Goal: Transaction & Acquisition: Purchase product/service

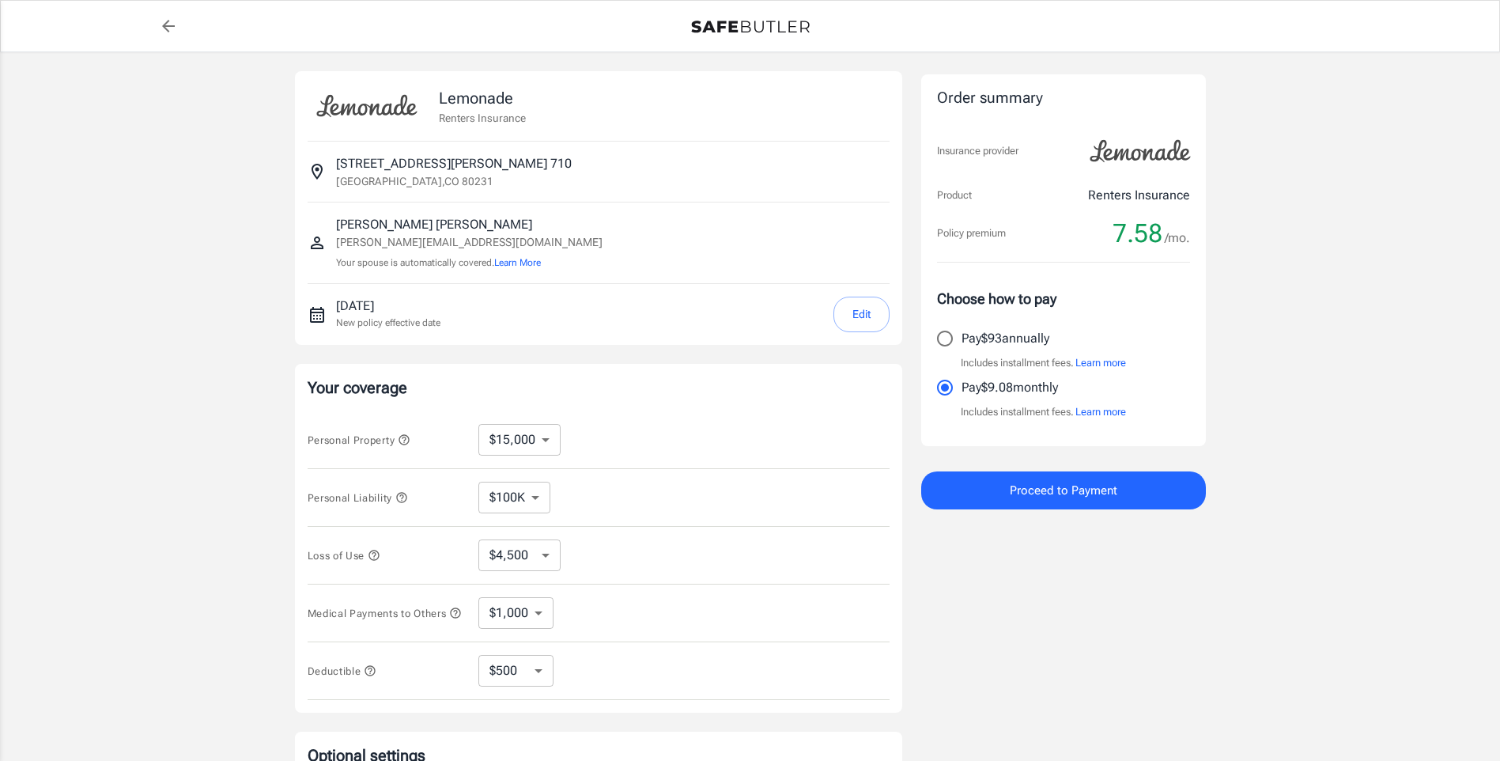
select select "15000"
select select "500"
click at [1082, 486] on span "Proceed to Payment" at bounding box center [1064, 490] width 108 height 21
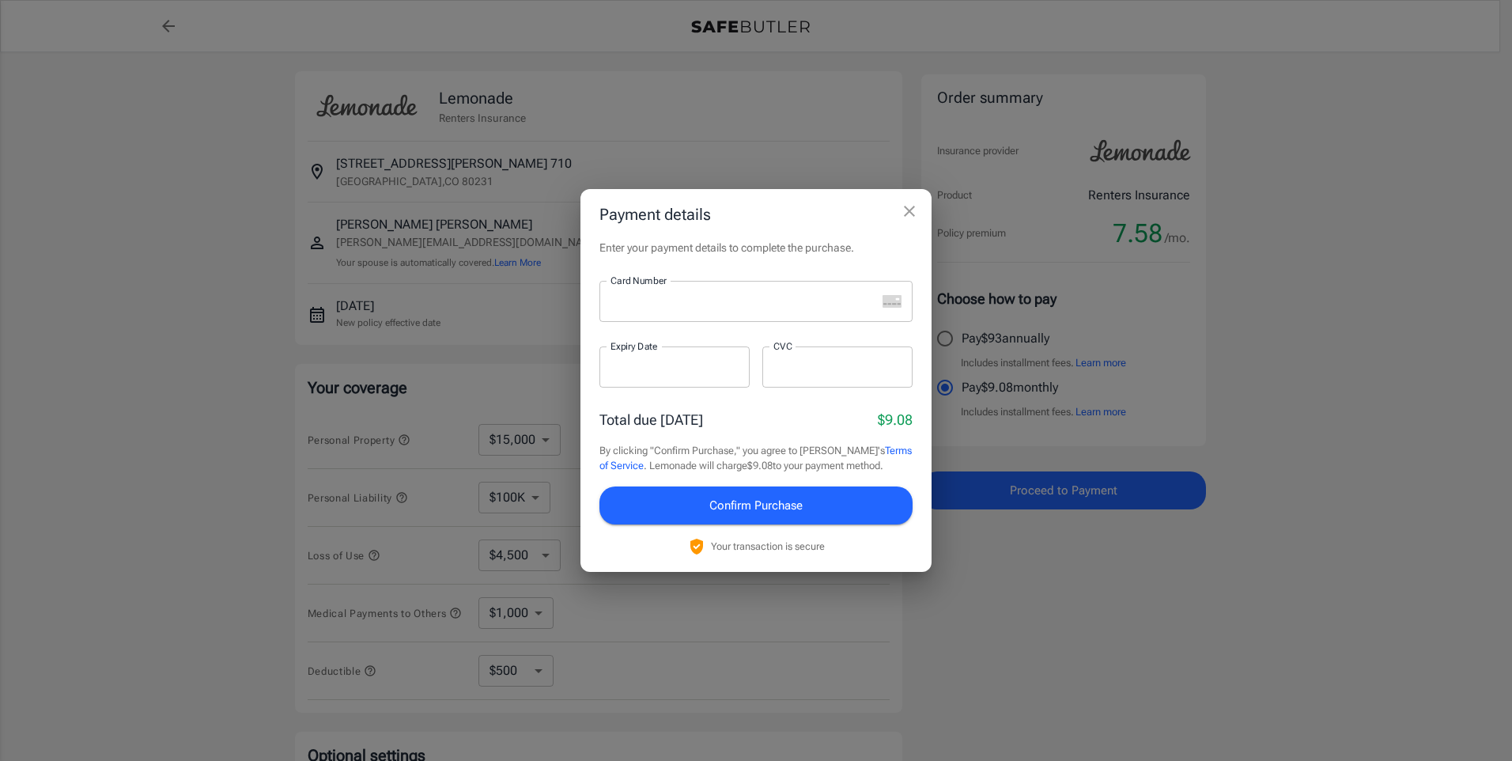
click at [697, 310] on div at bounding box center [737, 301] width 277 height 41
click at [666, 379] on div at bounding box center [674, 366] width 150 height 41
click at [839, 376] on div at bounding box center [837, 366] width 150 height 41
click at [903, 213] on icon "close" at bounding box center [909, 211] width 19 height 19
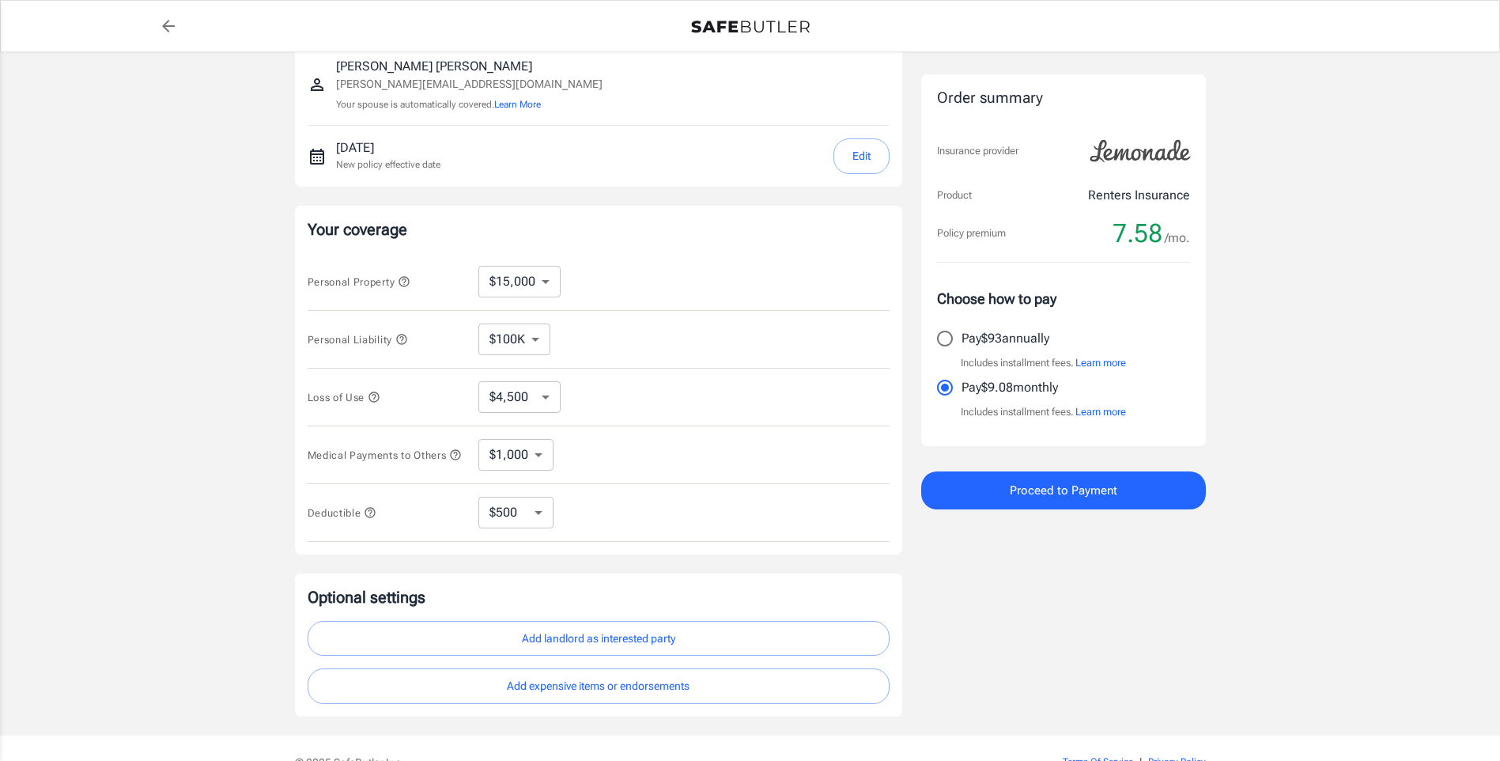
scroll to position [237, 0]
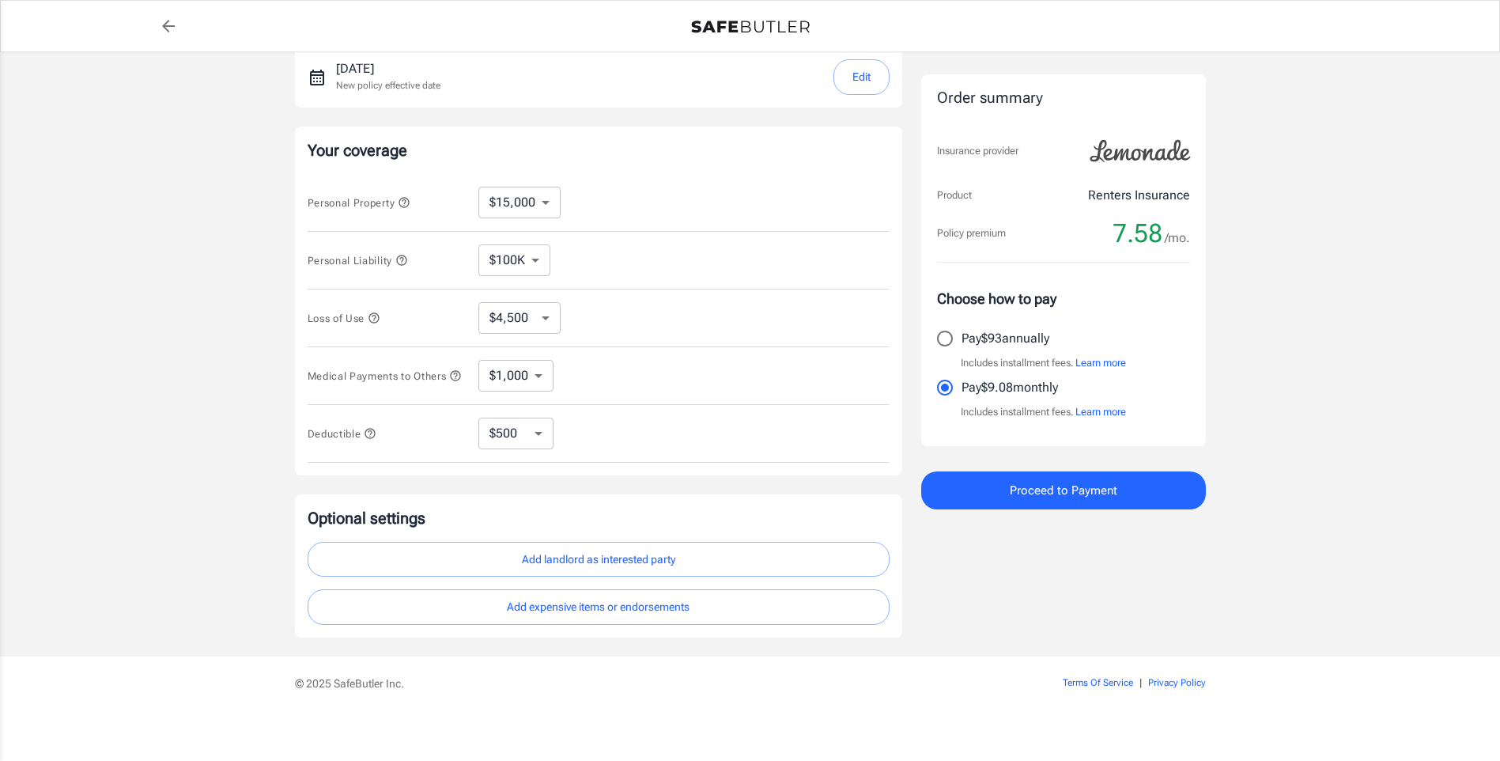
click at [615, 569] on button "Add landlord as interested party" at bounding box center [599, 560] width 582 height 36
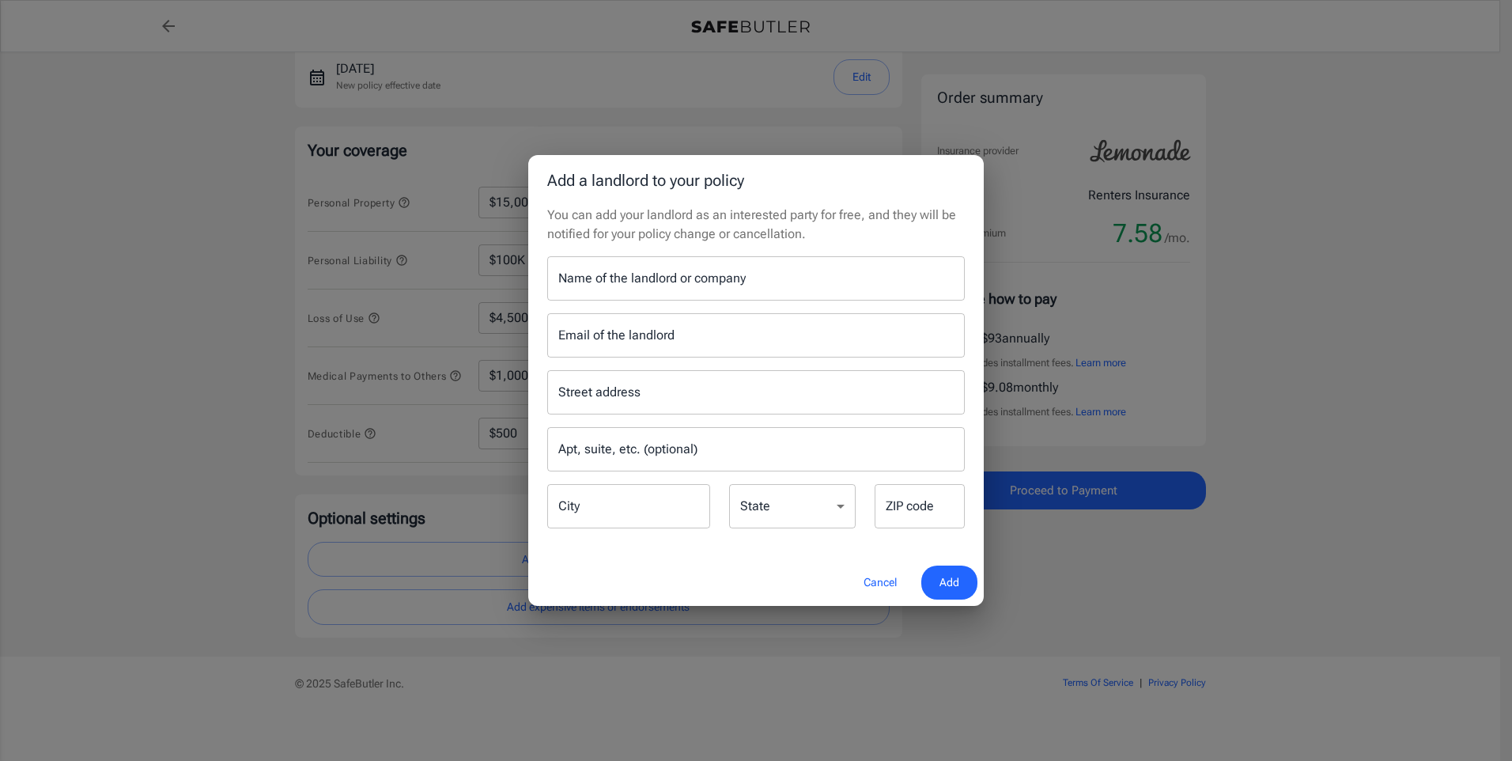
click at [678, 285] on input "Name of the landlord or company" at bounding box center [755, 278] width 417 height 44
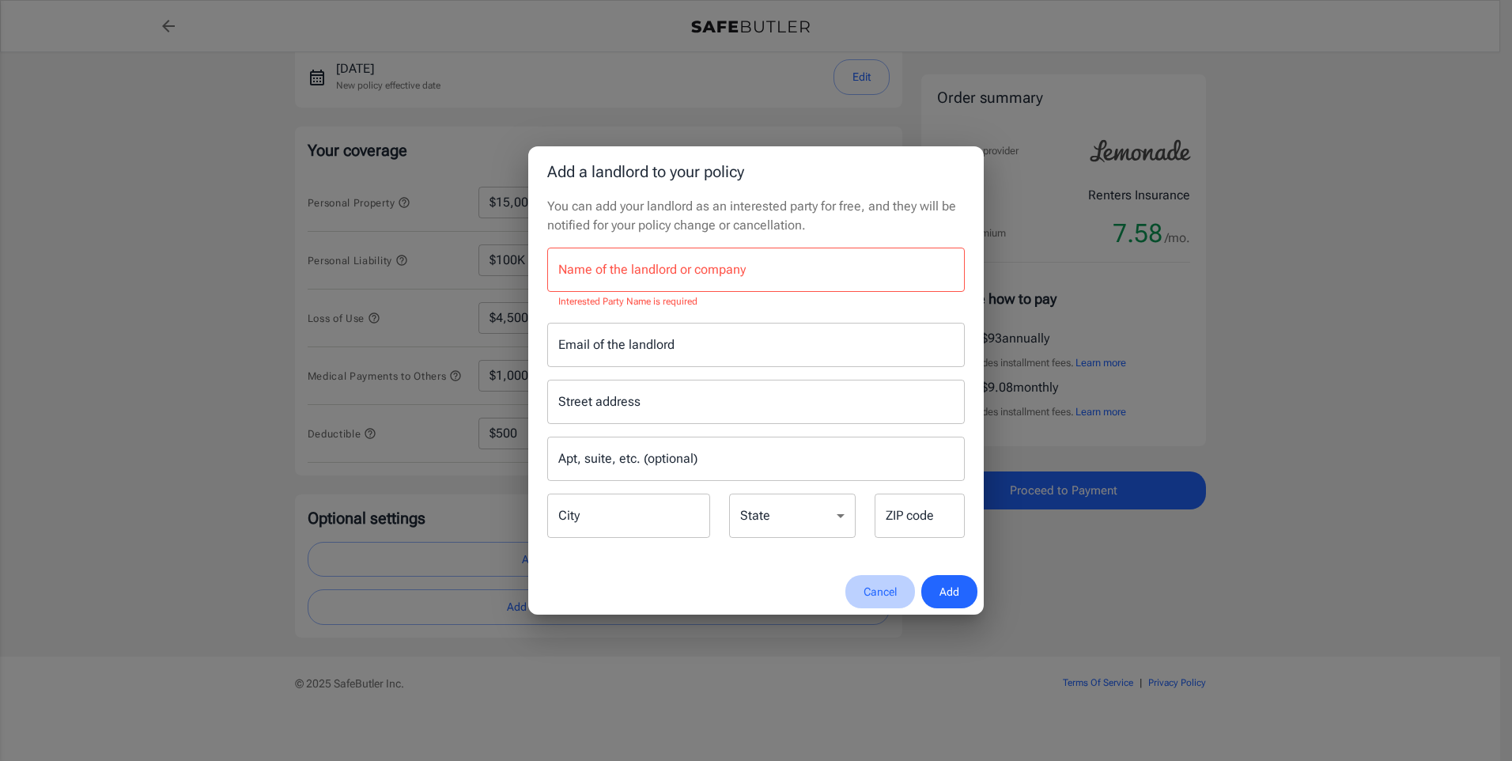
click at [877, 583] on button "Cancel" at bounding box center [880, 592] width 70 height 34
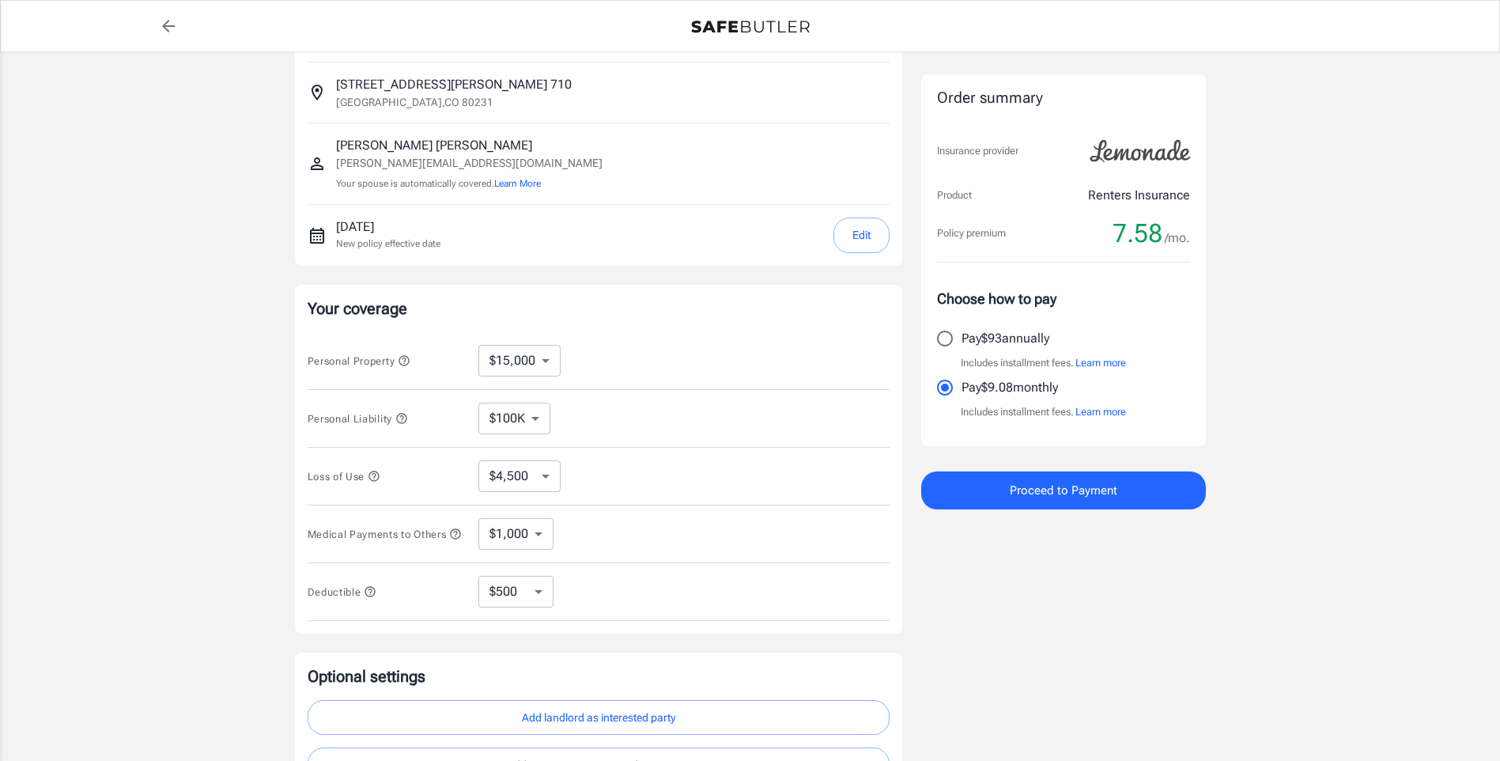
scroll to position [0, 0]
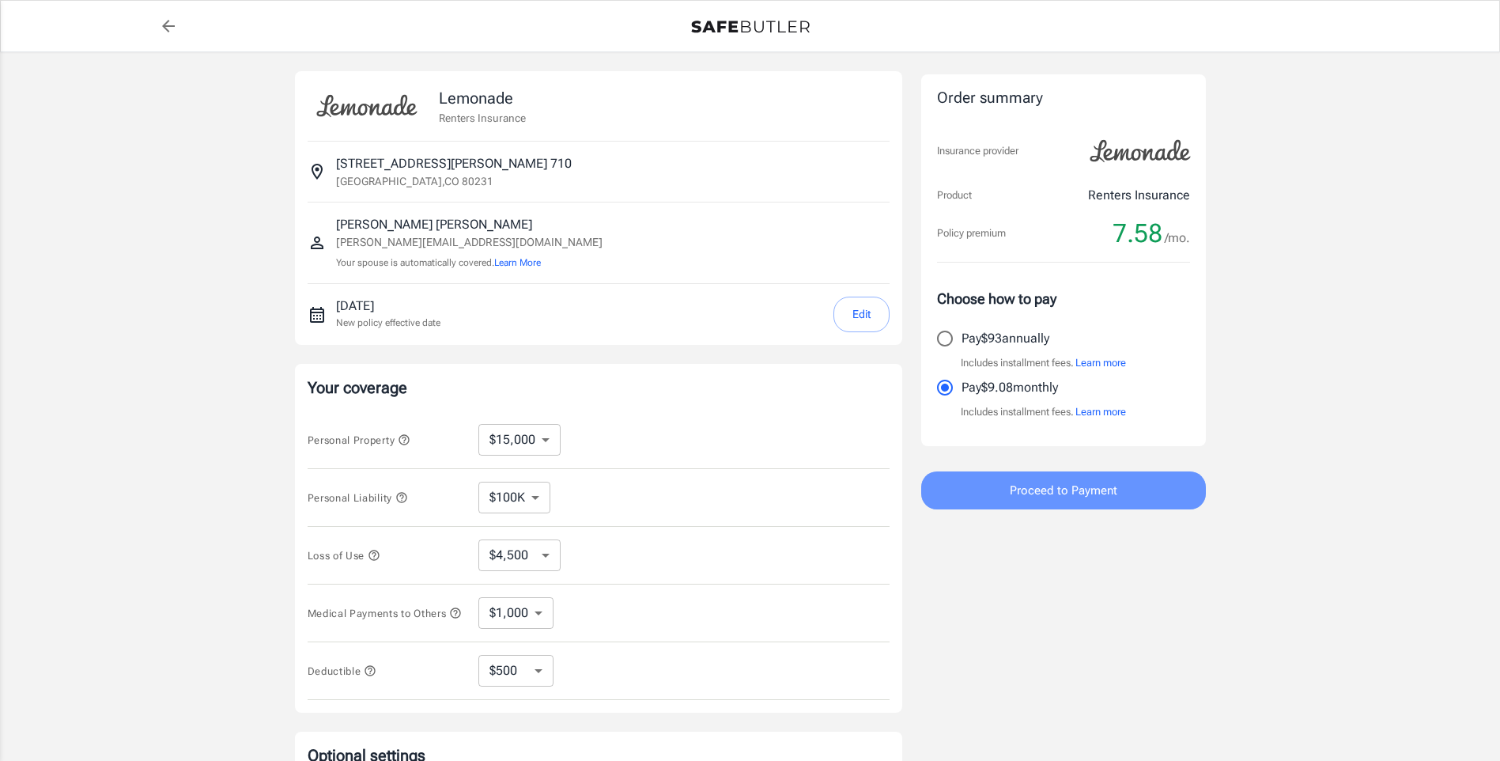
click at [1092, 495] on span "Proceed to Payment" at bounding box center [1064, 490] width 108 height 21
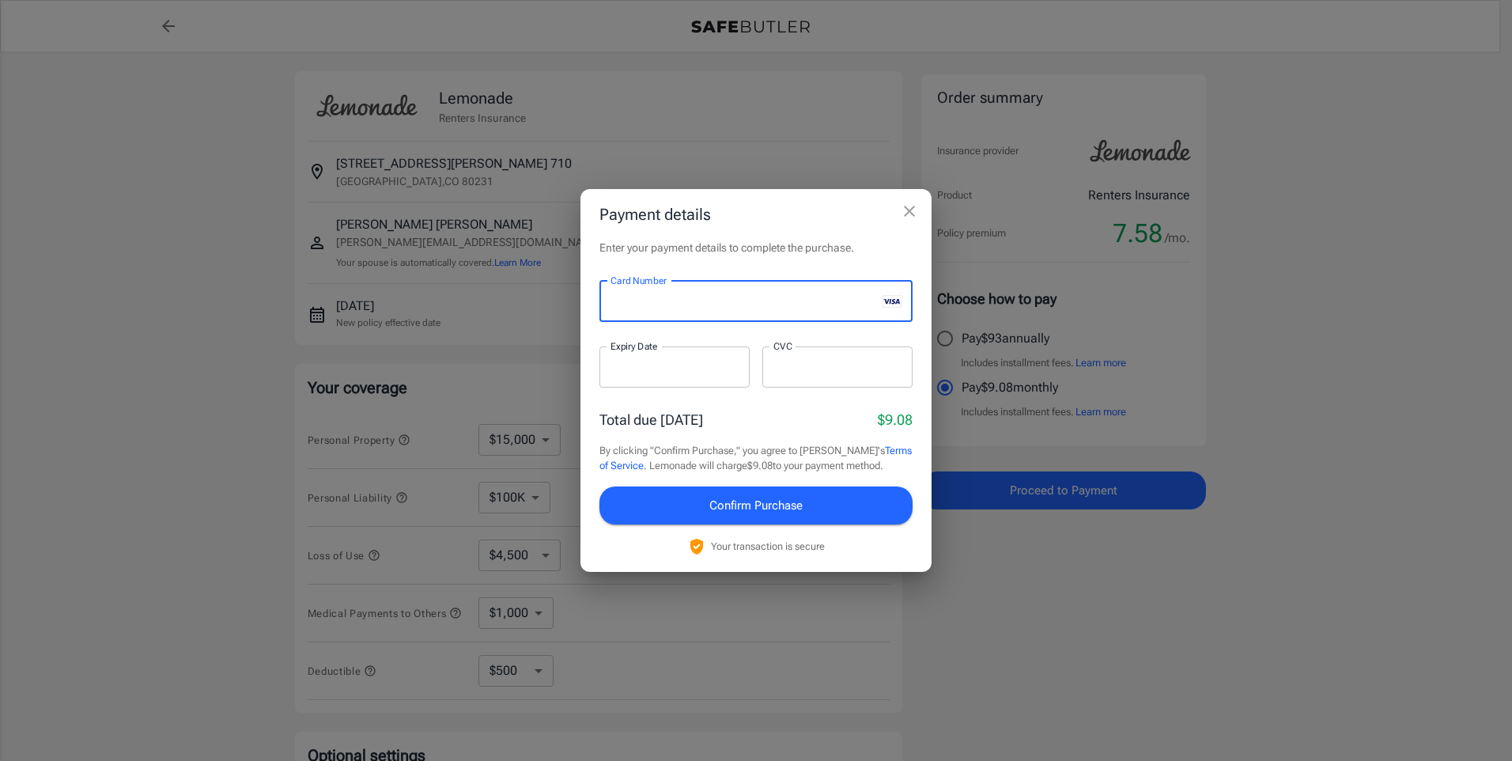
click at [664, 351] on div at bounding box center [674, 366] width 150 height 41
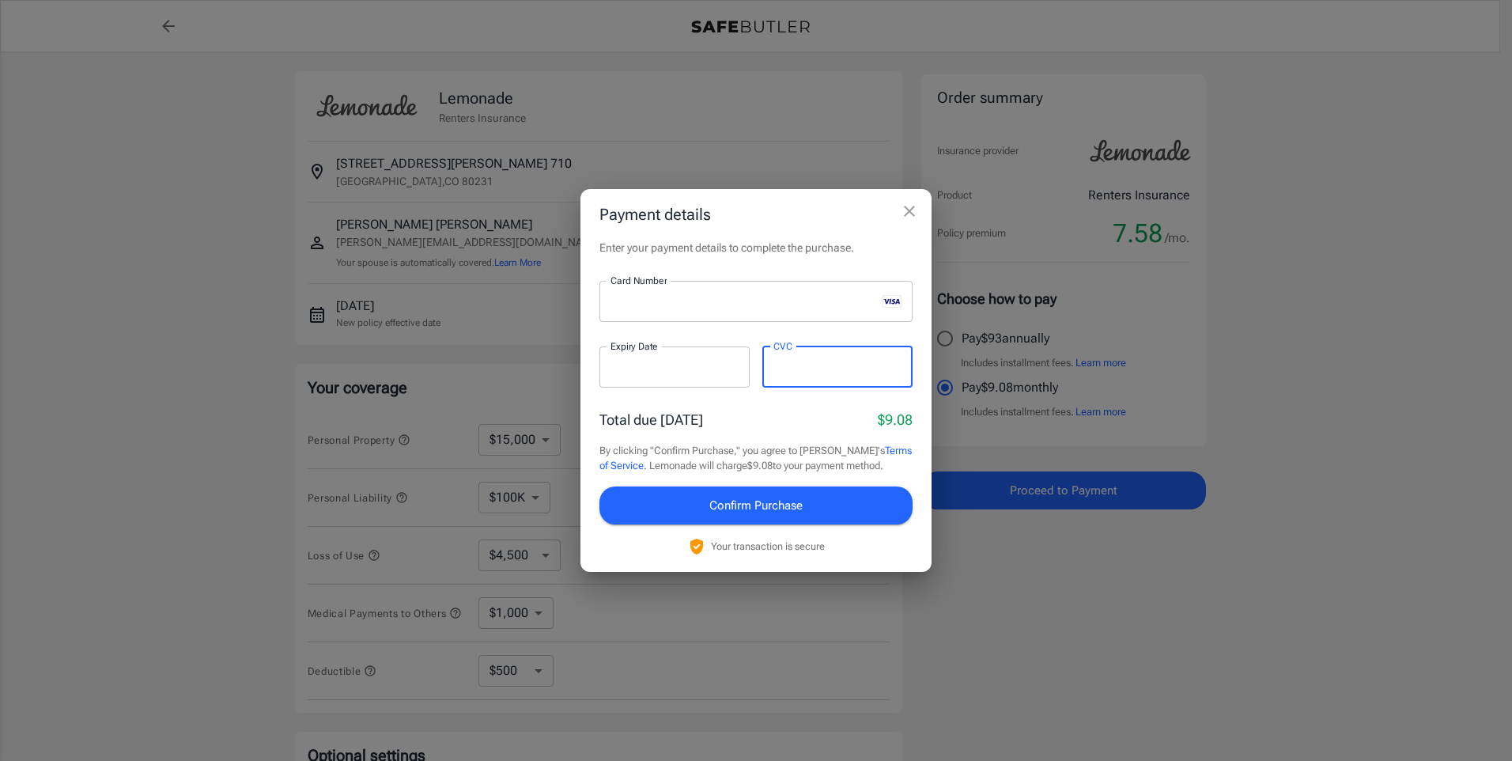
click at [765, 515] on span "Confirm Purchase" at bounding box center [755, 505] width 93 height 21
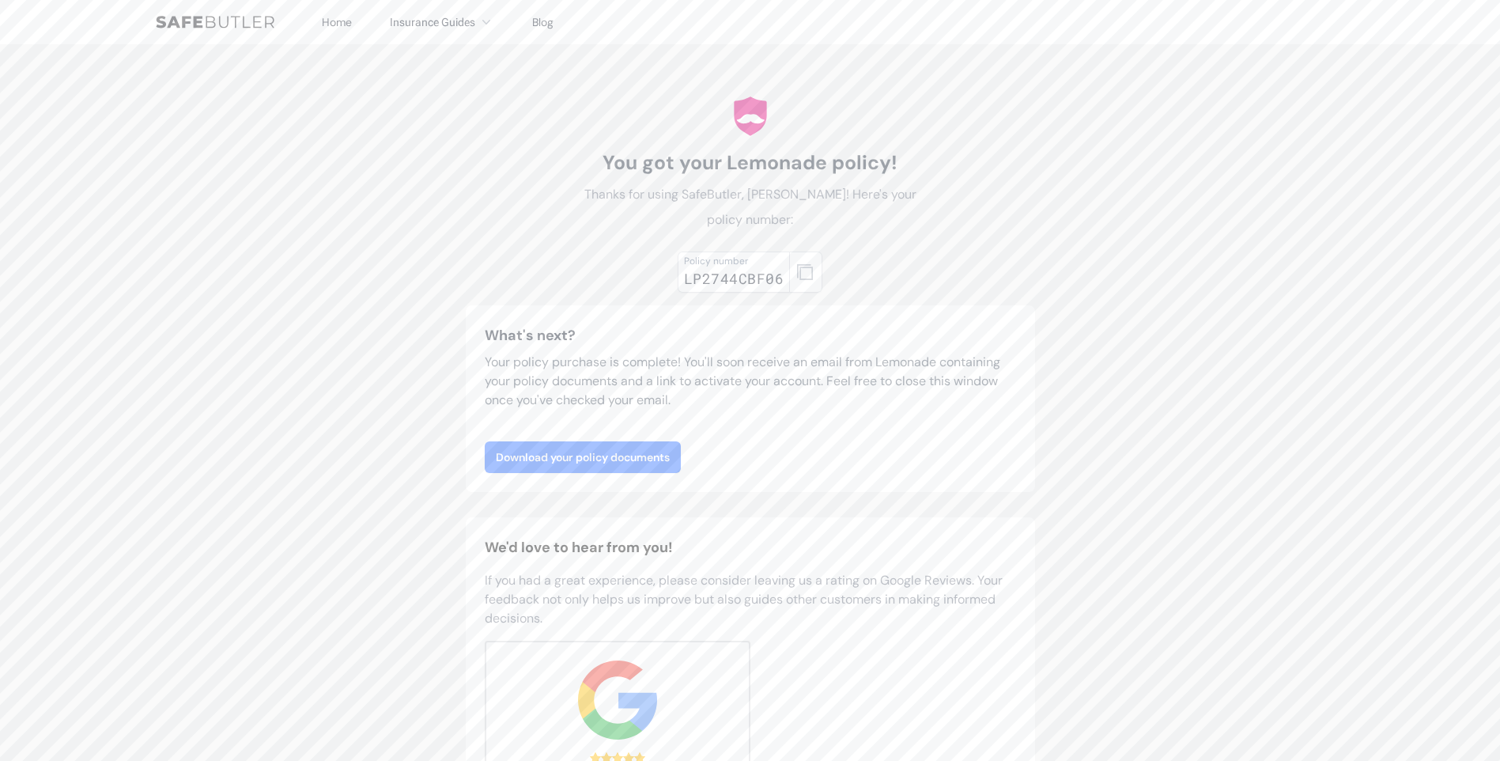
click at [643, 441] on link "Download your policy documents" at bounding box center [583, 457] width 196 height 32
